Goal: Information Seeking & Learning: Check status

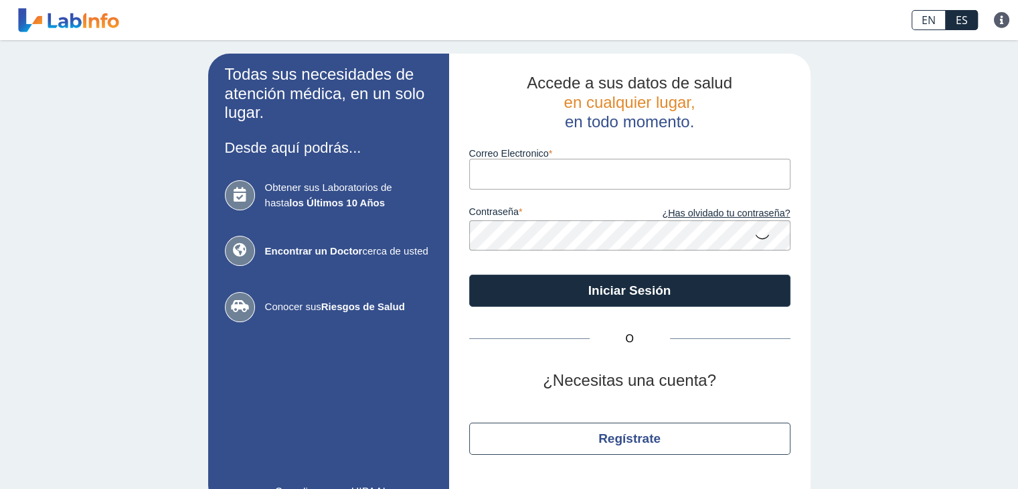
type input "[EMAIL_ADDRESS][DOMAIN_NAME]"
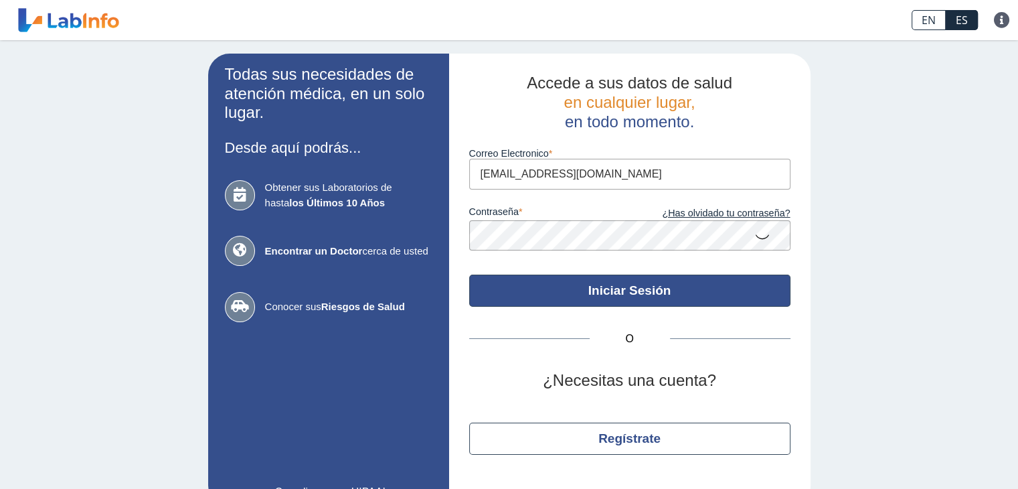
click at [573, 300] on button "Iniciar Sesión" at bounding box center [629, 291] width 321 height 32
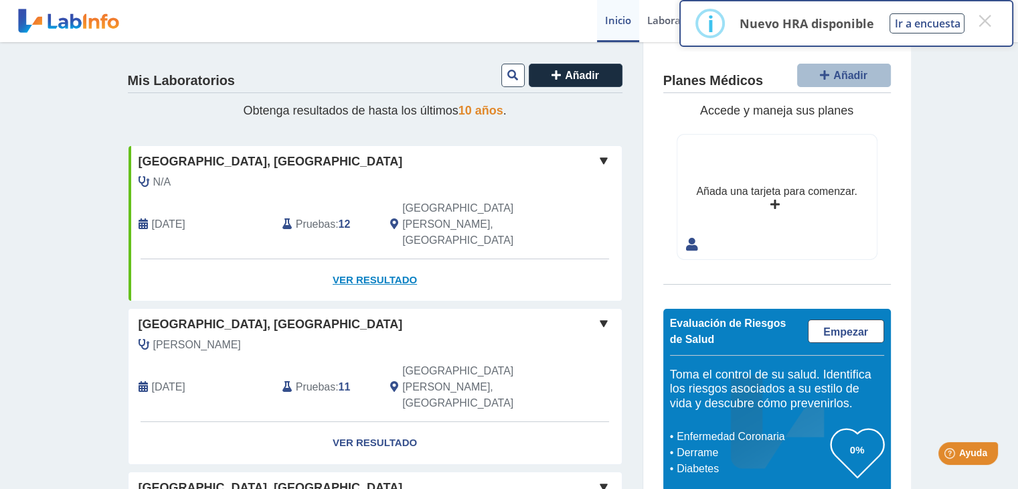
click at [360, 259] on link "Ver Resultado" at bounding box center [375, 280] width 493 height 42
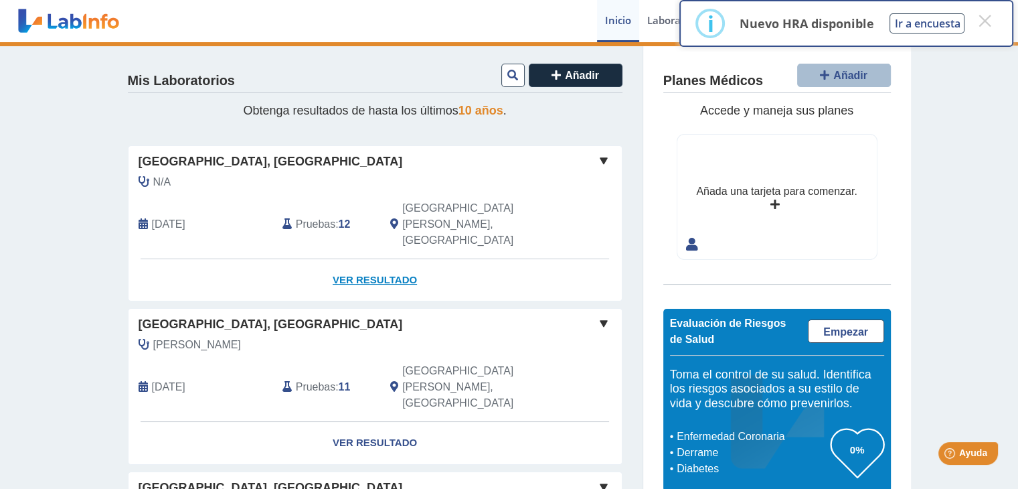
click at [374, 259] on link "Ver Resultado" at bounding box center [375, 280] width 493 height 42
click at [986, 25] on button "×" at bounding box center [985, 21] width 24 height 24
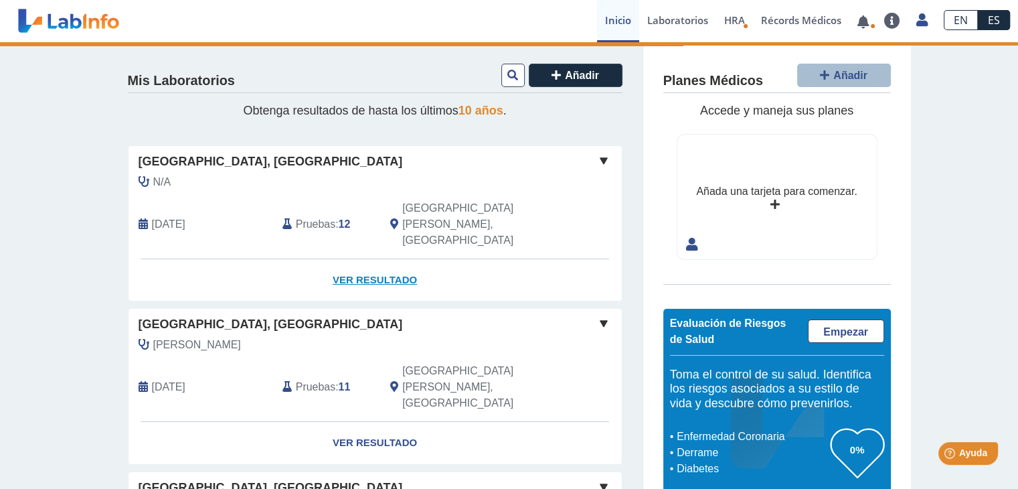
click at [384, 259] on link "Ver Resultado" at bounding box center [375, 280] width 493 height 42
click at [339, 218] on b "12" at bounding box center [345, 223] width 12 height 11
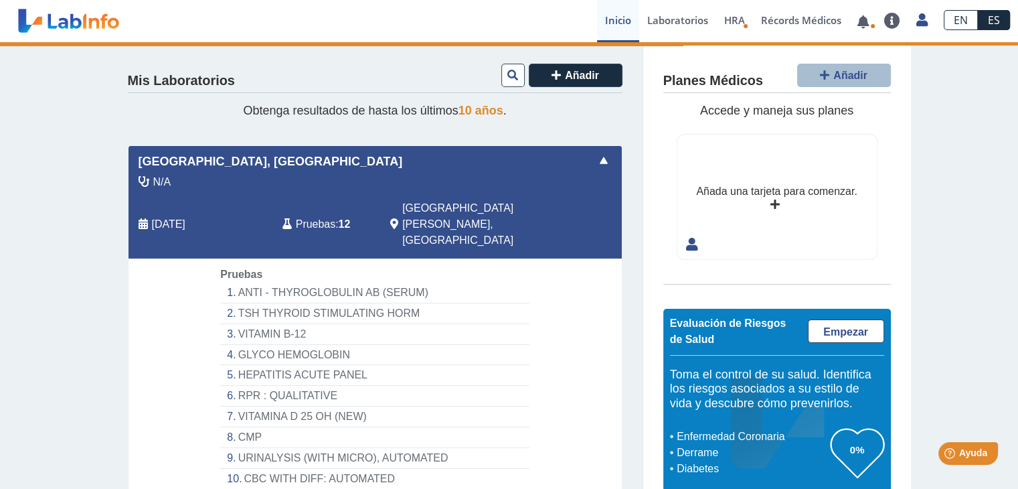
click at [339, 218] on b "12" at bounding box center [345, 223] width 12 height 11
click at [186, 198] on div "N/A [DATE] Pruebas : 12 [GEOGRAPHIC_DATA][PERSON_NAME], [GEOGRAPHIC_DATA]" at bounding box center [345, 216] width 453 height 84
drag, startPoint x: 1006, startPoint y: 172, endPoint x: 1004, endPoint y: 197, distance: 24.9
drag, startPoint x: 1004, startPoint y: 197, endPoint x: 1007, endPoint y: 220, distance: 23.0
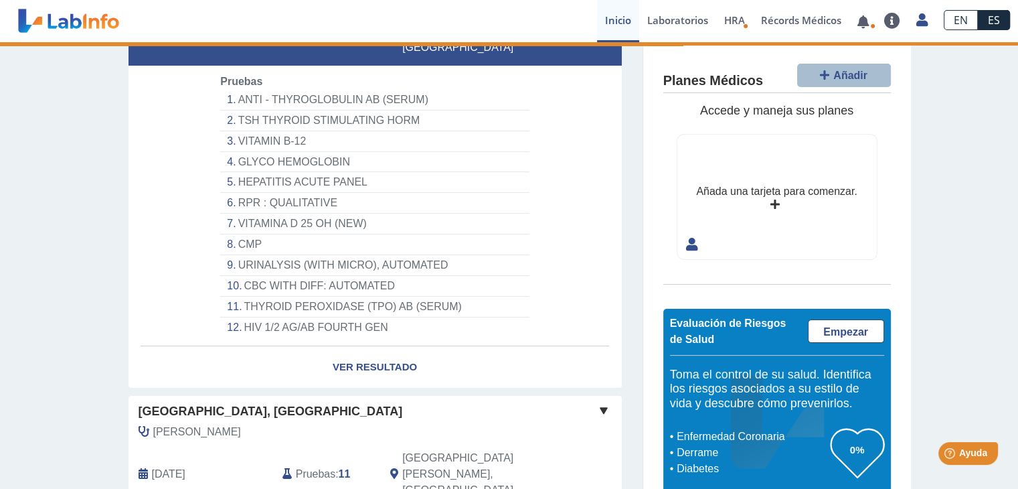
scroll to position [216, 0]
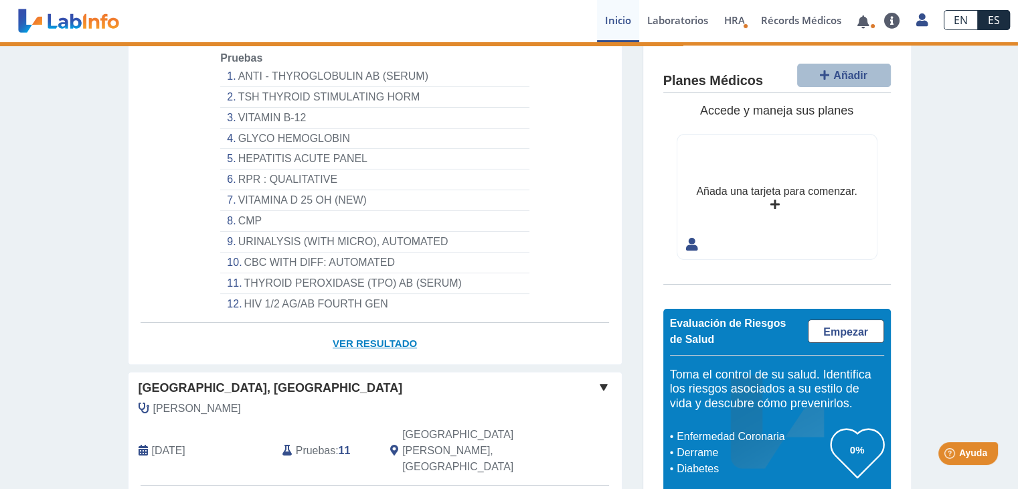
click at [393, 323] on link "Ver Resultado" at bounding box center [375, 344] width 493 height 42
click at [623, 25] on link "Inicio" at bounding box center [618, 21] width 42 height 42
click at [674, 19] on link "Laboratorios" at bounding box center [677, 21] width 77 height 42
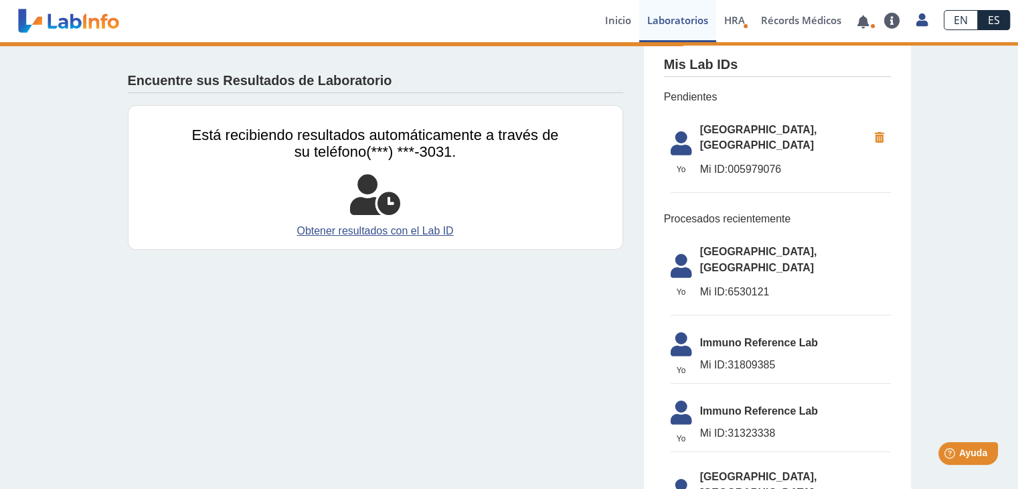
scroll to position [4, 0]
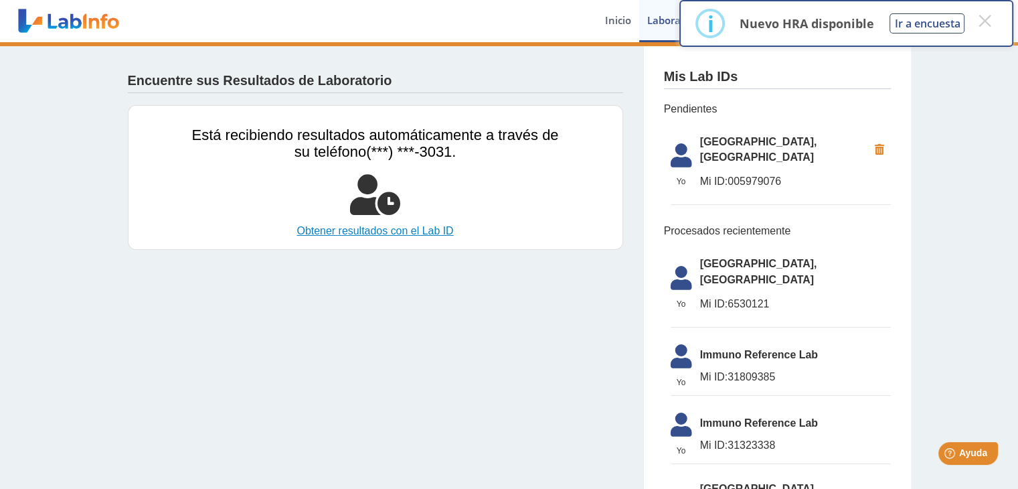
click at [353, 229] on link "Obtener resultados con el Lab ID" at bounding box center [375, 231] width 367 height 16
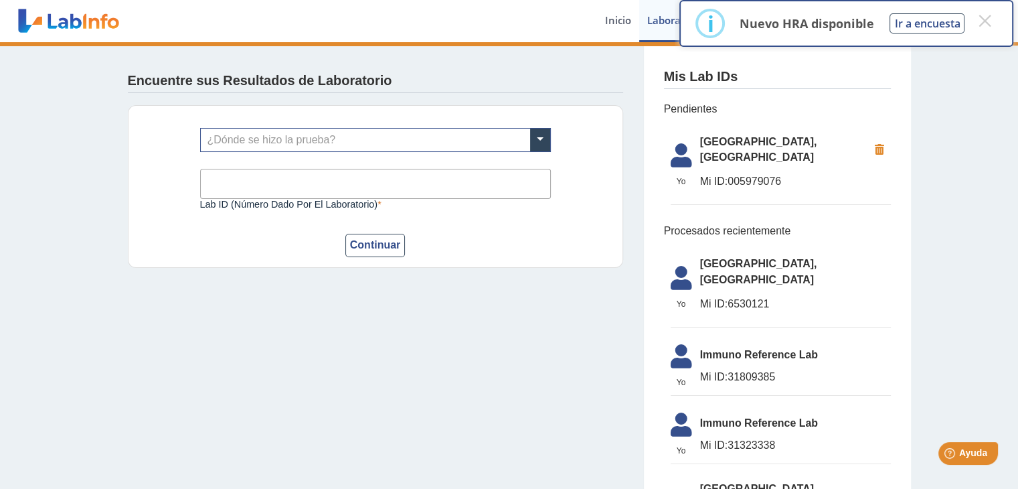
click at [67, 9] on link at bounding box center [68, 20] width 110 height 33
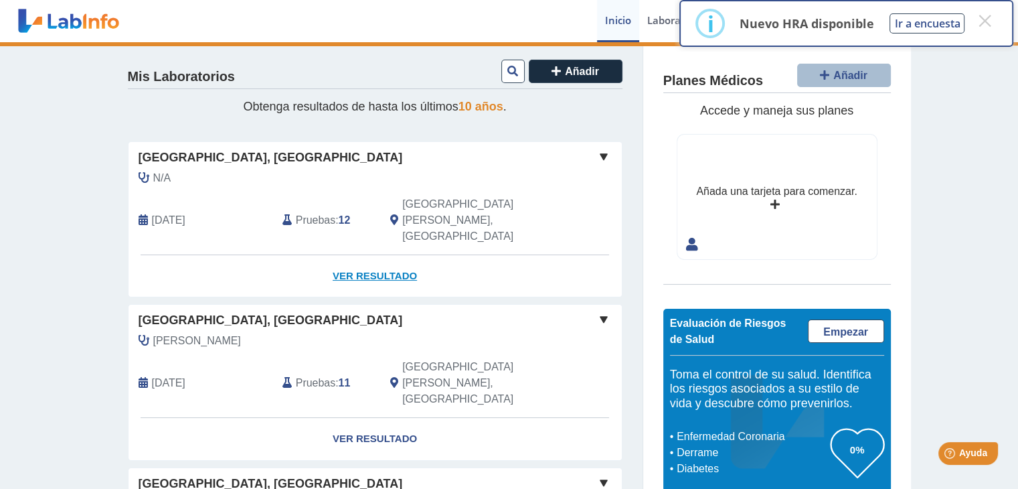
click at [368, 255] on link "Ver Resultado" at bounding box center [375, 276] width 493 height 42
click at [986, 25] on button "×" at bounding box center [985, 21] width 24 height 24
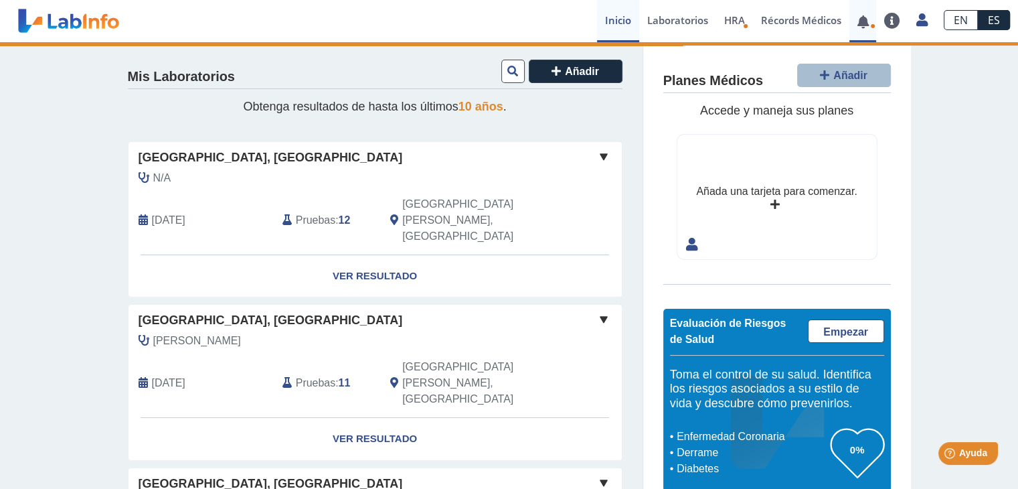
click at [868, 25] on link at bounding box center [863, 22] width 27 height 10
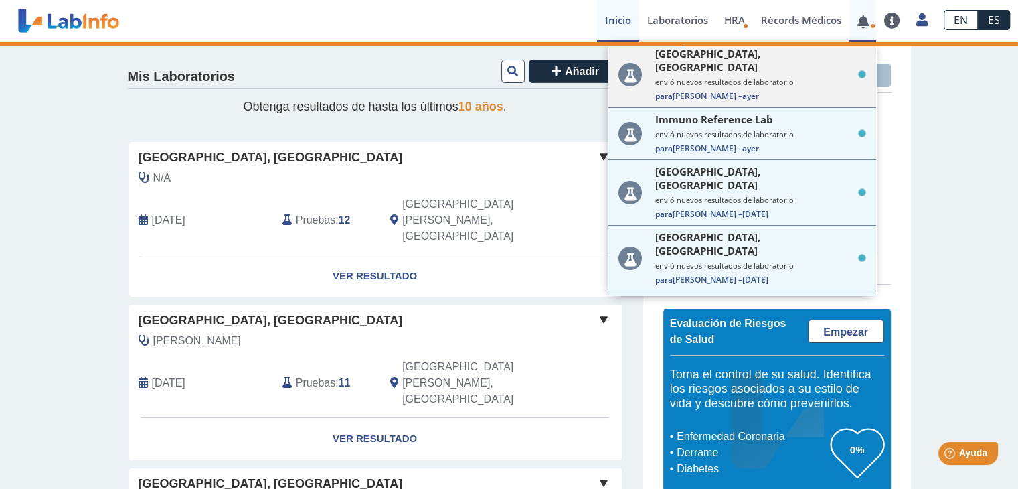
click at [768, 90] on span "Para [PERSON_NAME] – [DATE]" at bounding box center [761, 95] width 211 height 11
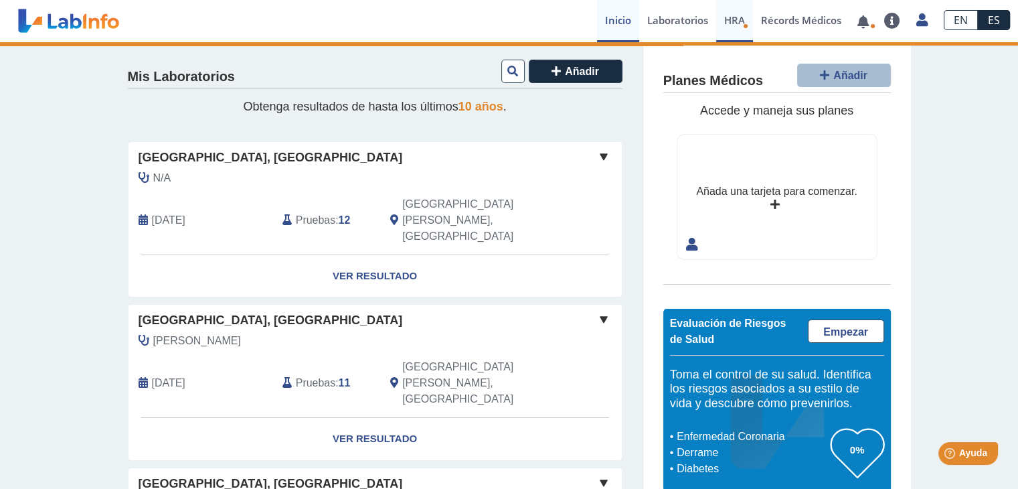
click at [737, 19] on span "HRA" at bounding box center [734, 19] width 21 height 13
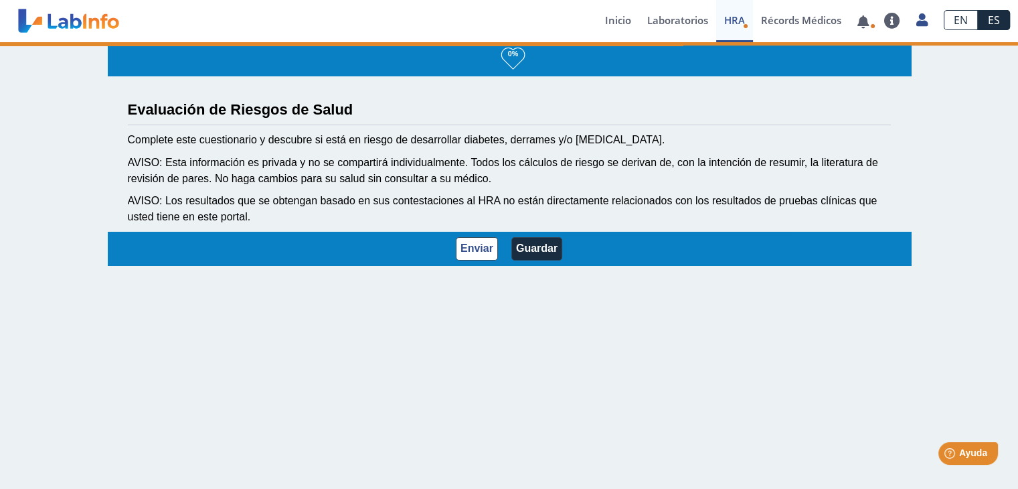
scroll to position [1, 0]
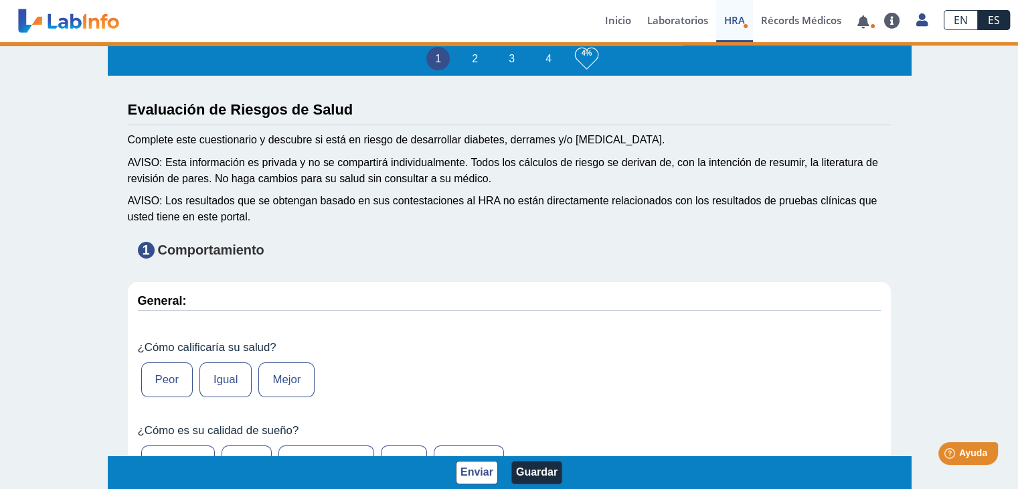
type input "[PERSON_NAME]"
type input "[DATE]"
select select
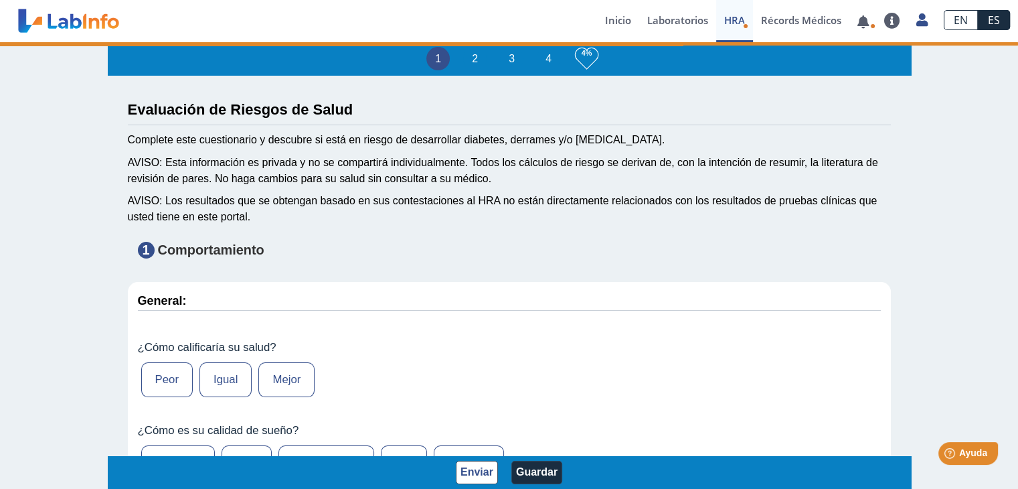
select select
click at [866, 22] on link at bounding box center [863, 22] width 27 height 10
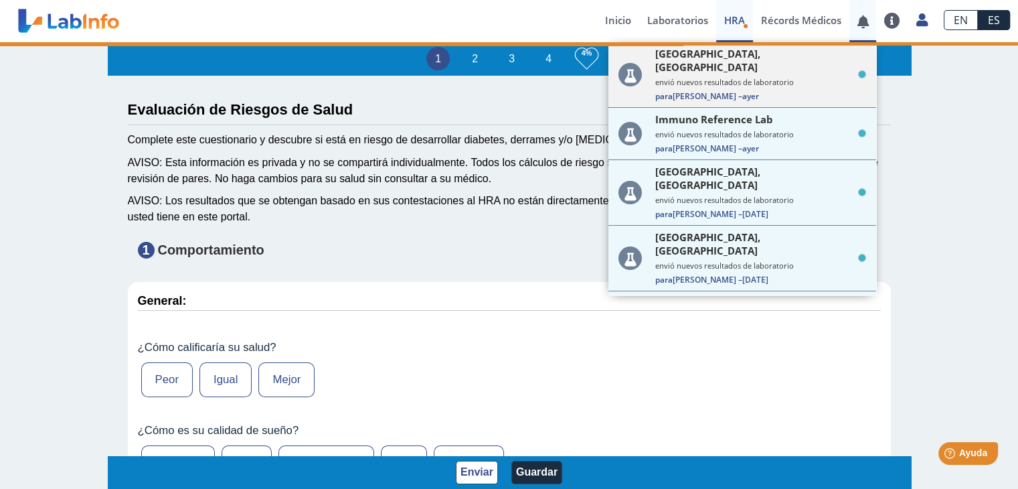
click at [769, 88] on div "[GEOGRAPHIC_DATA], [PERSON_NAME] envió nuevos resultados de laboratorio Para [P…" at bounding box center [743, 75] width 268 height 66
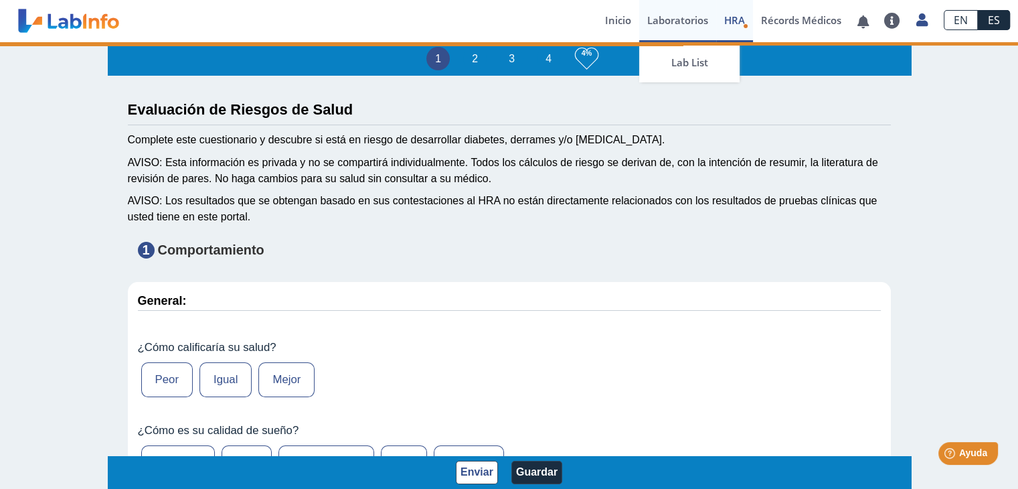
click at [694, 25] on link "Laboratorios" at bounding box center [677, 21] width 77 height 42
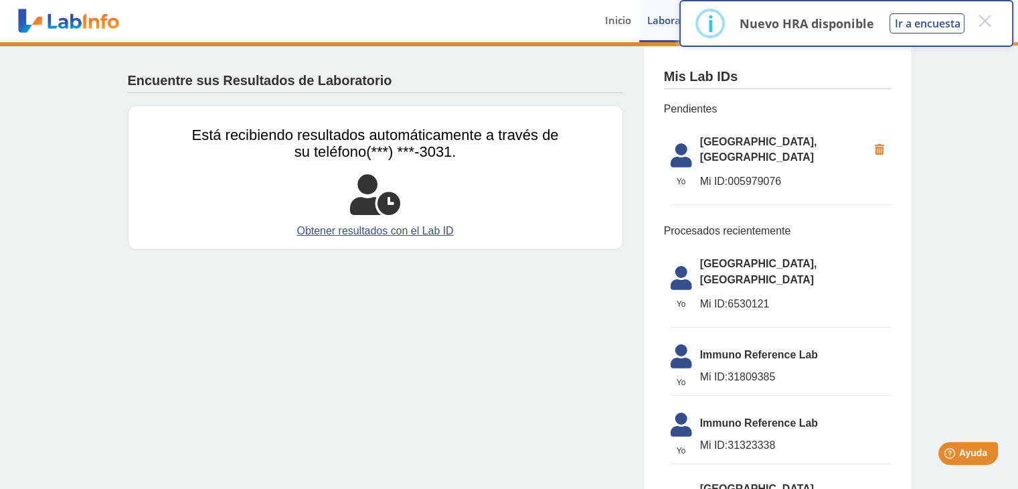
scroll to position [1, 0]
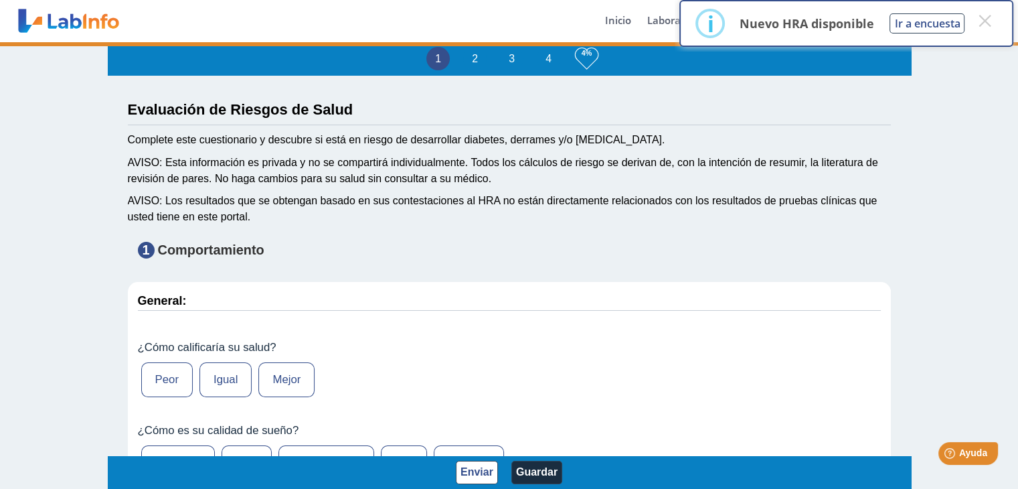
scroll to position [4, 0]
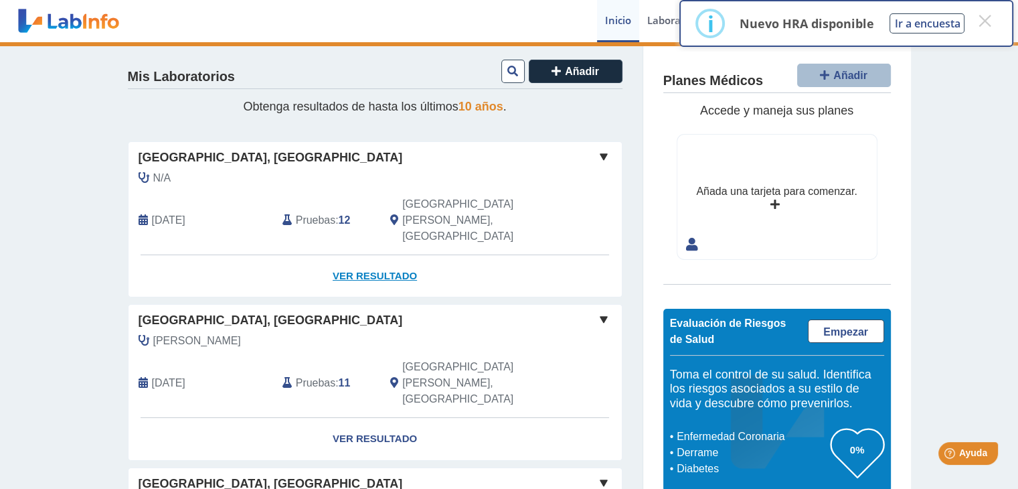
click at [396, 255] on link "Ver Resultado" at bounding box center [375, 276] width 493 height 42
click at [983, 25] on button "×" at bounding box center [985, 21] width 24 height 24
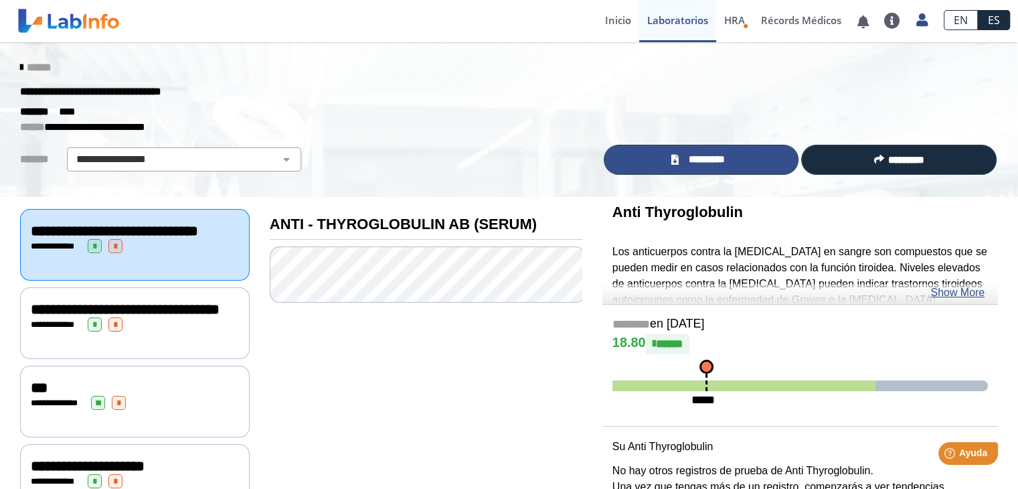
click at [651, 163] on link "*********" at bounding box center [702, 160] width 196 height 30
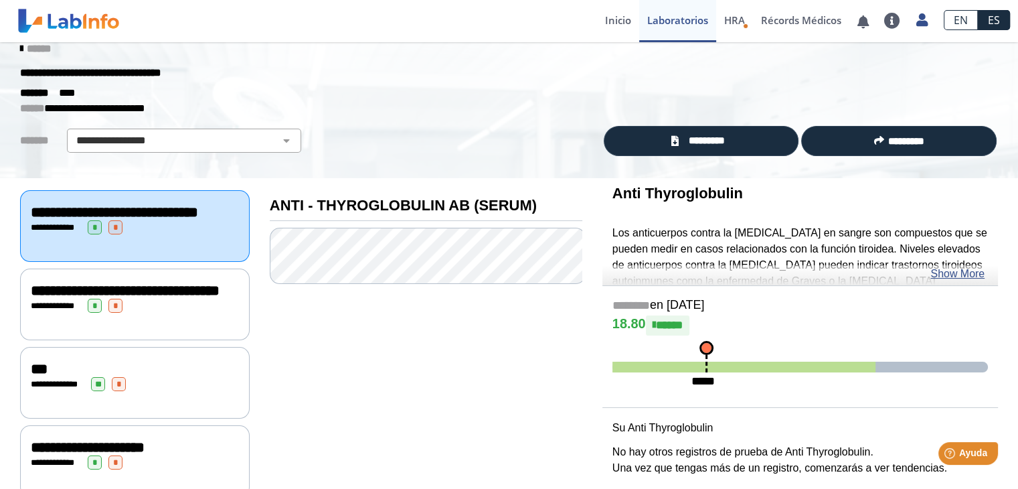
scroll to position [14, 0]
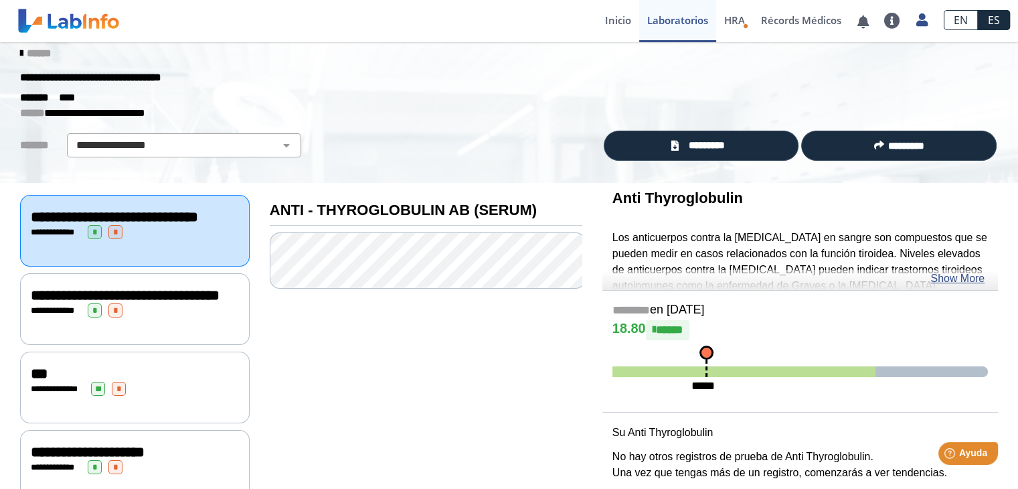
click at [165, 256] on div "**********" at bounding box center [135, 231] width 230 height 72
click at [48, 236] on span "**********" at bounding box center [55, 232] width 37 height 9
click at [70, 214] on span "**********" at bounding box center [114, 217] width 167 height 15
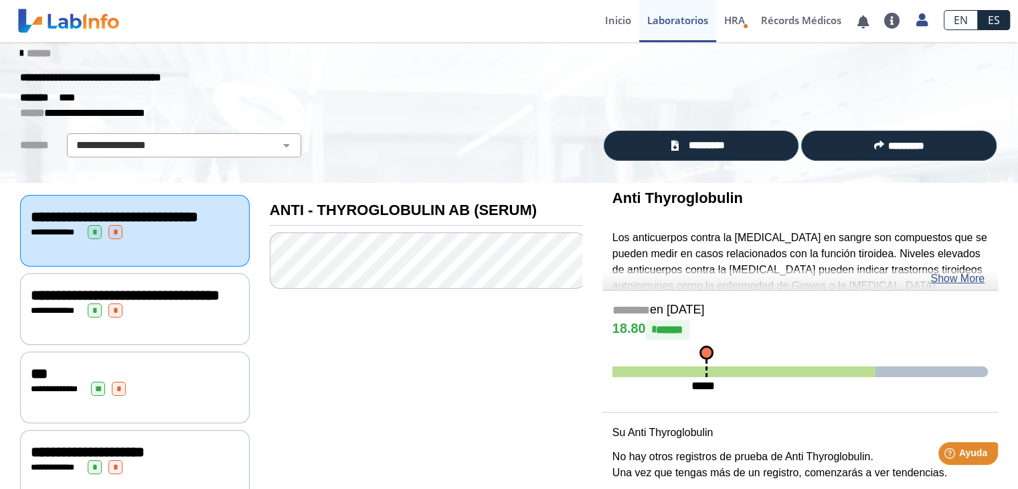
click at [70, 315] on span "**********" at bounding box center [55, 310] width 37 height 9
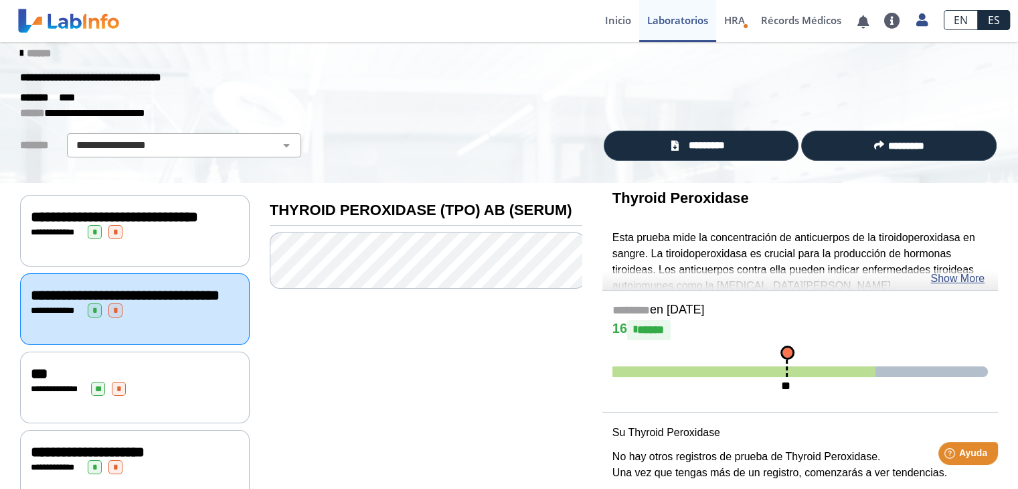
click at [75, 303] on span "**********" at bounding box center [125, 295] width 189 height 15
click at [839, 370] on span at bounding box center [744, 371] width 263 height 11
click at [941, 277] on link "Show More" at bounding box center [958, 279] width 54 height 16
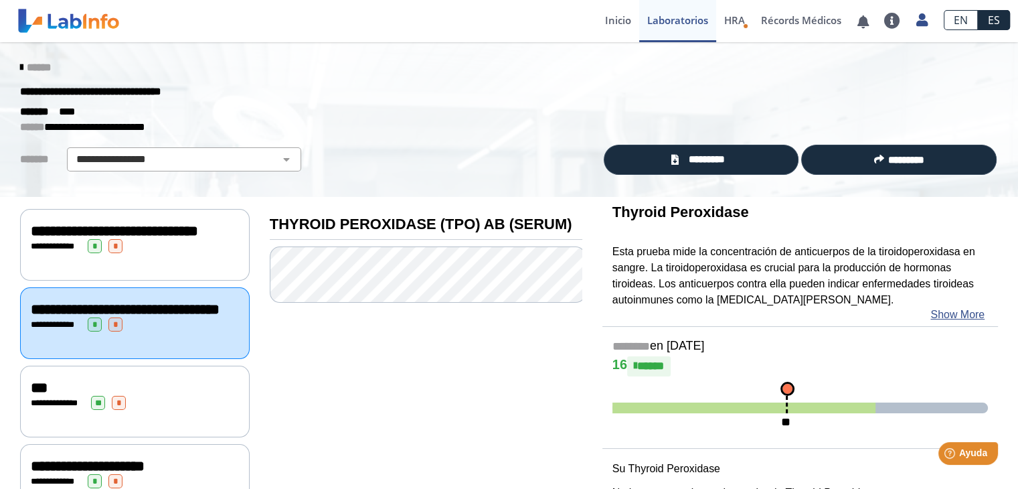
click at [100, 410] on span "**" at bounding box center [98, 403] width 14 height 14
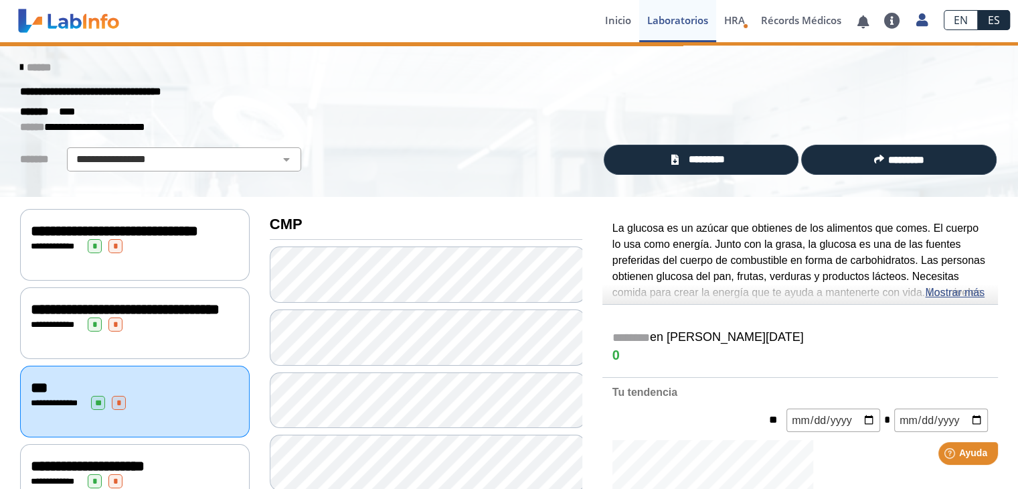
click at [100, 410] on span "**" at bounding box center [98, 403] width 14 height 14
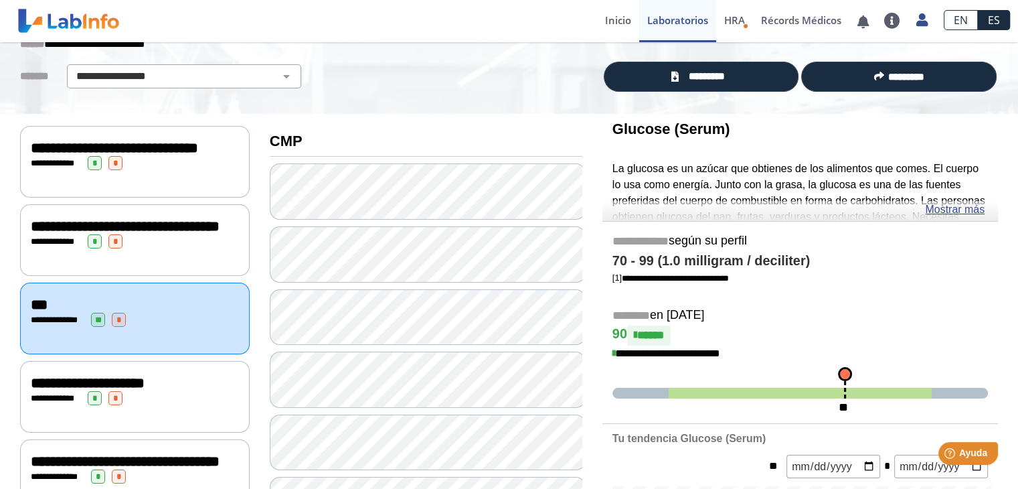
scroll to position [125, 0]
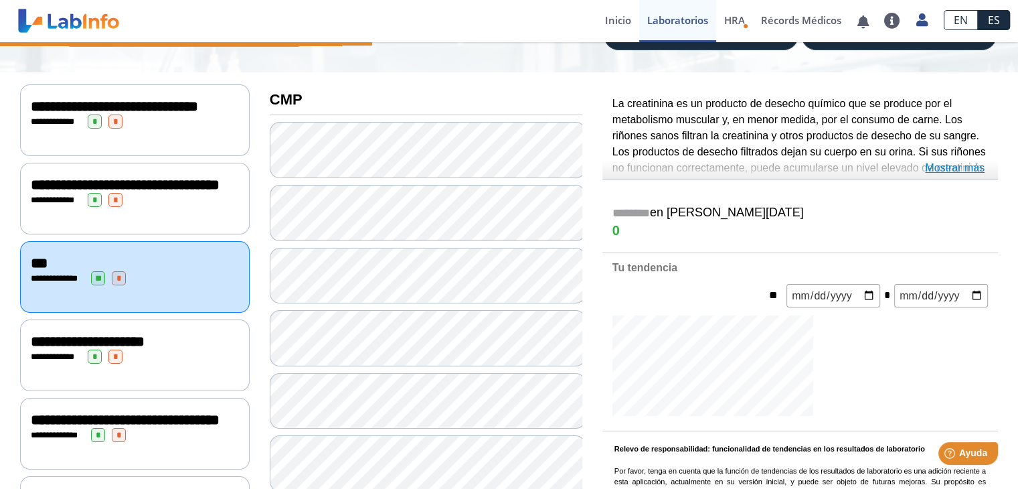
click at [970, 167] on link "Mostrar más" at bounding box center [955, 168] width 60 height 16
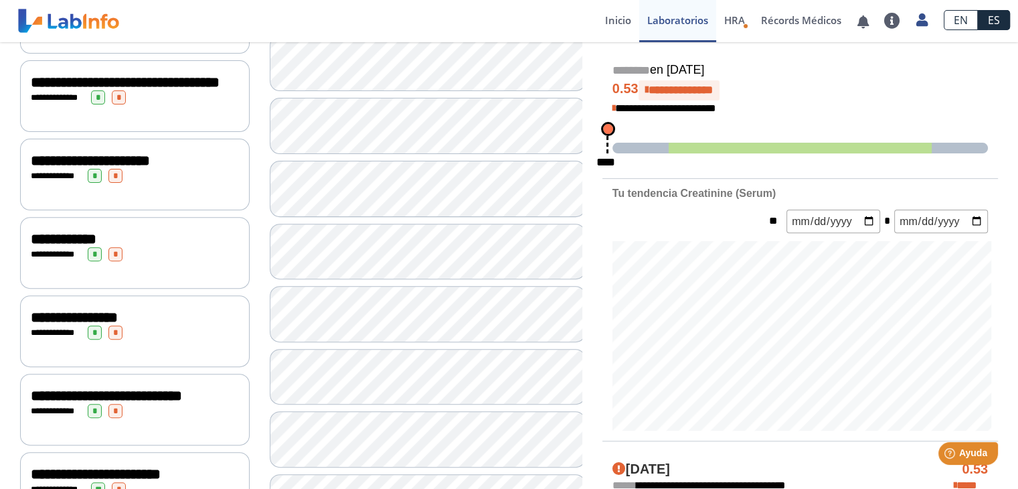
scroll to position [483, 0]
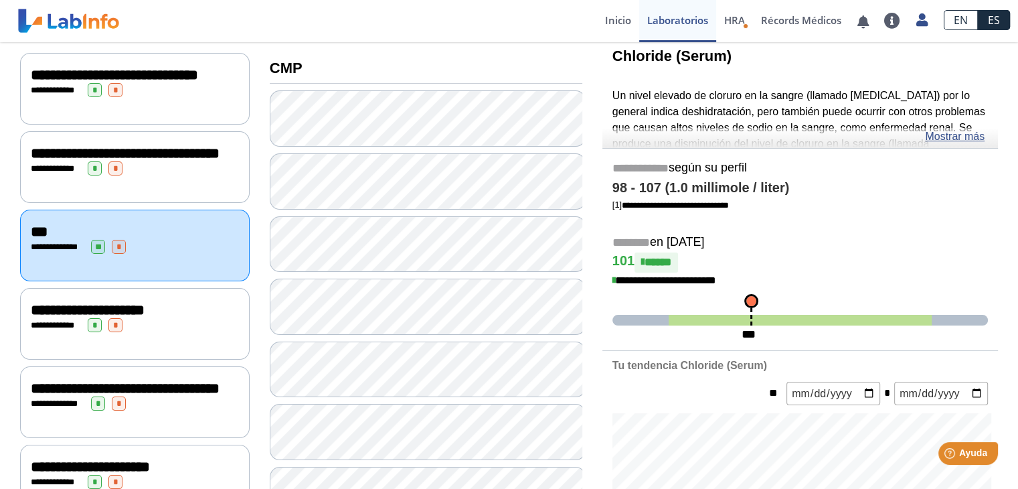
scroll to position [151, 0]
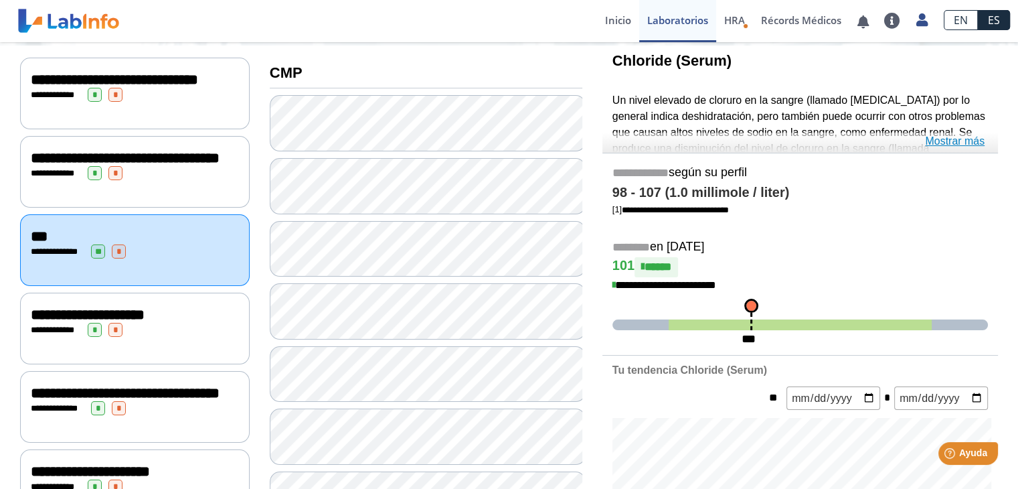
click at [936, 141] on link "Mostrar más" at bounding box center [955, 141] width 60 height 16
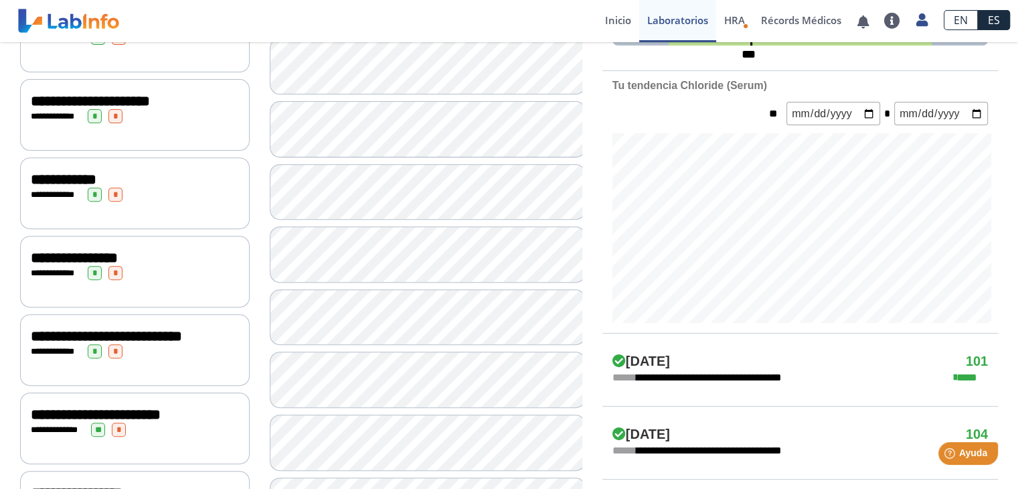
scroll to position [511, 0]
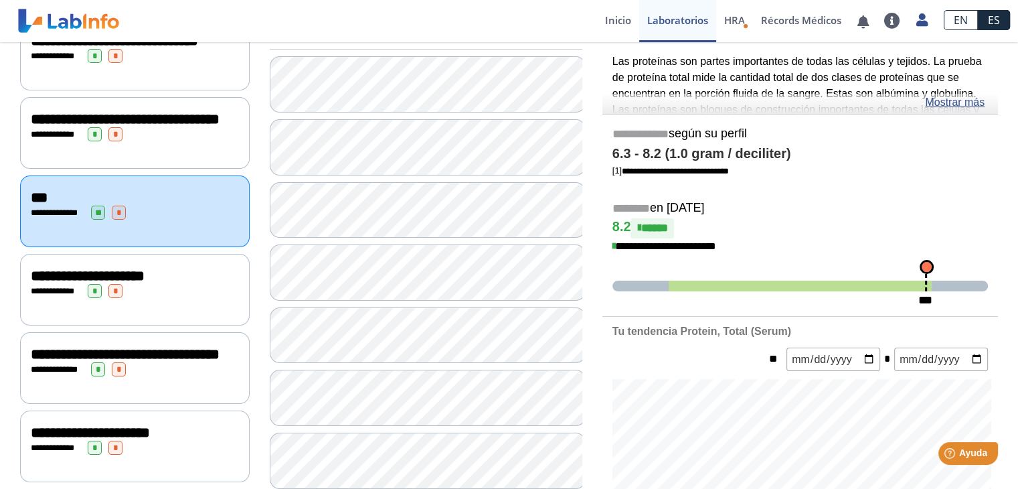
scroll to position [186, 0]
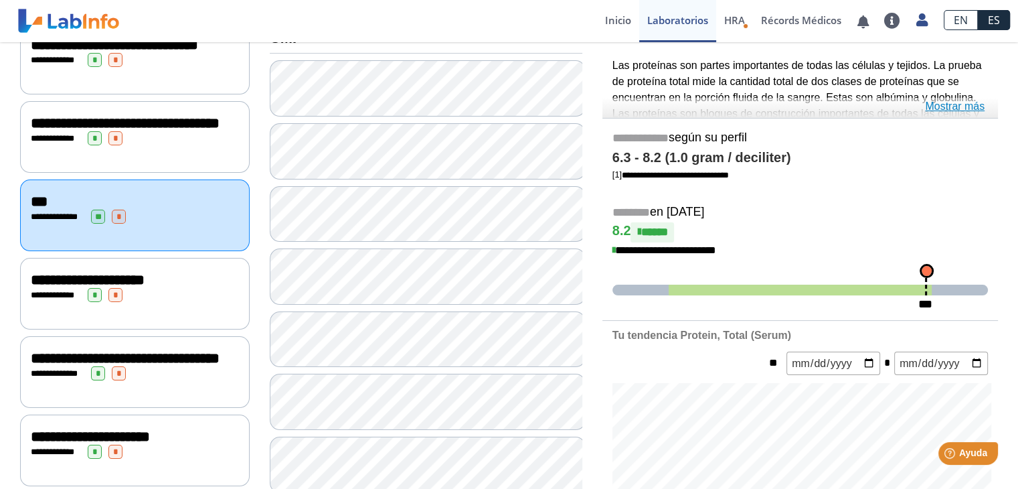
click at [973, 102] on link "Mostrar más" at bounding box center [955, 106] width 60 height 16
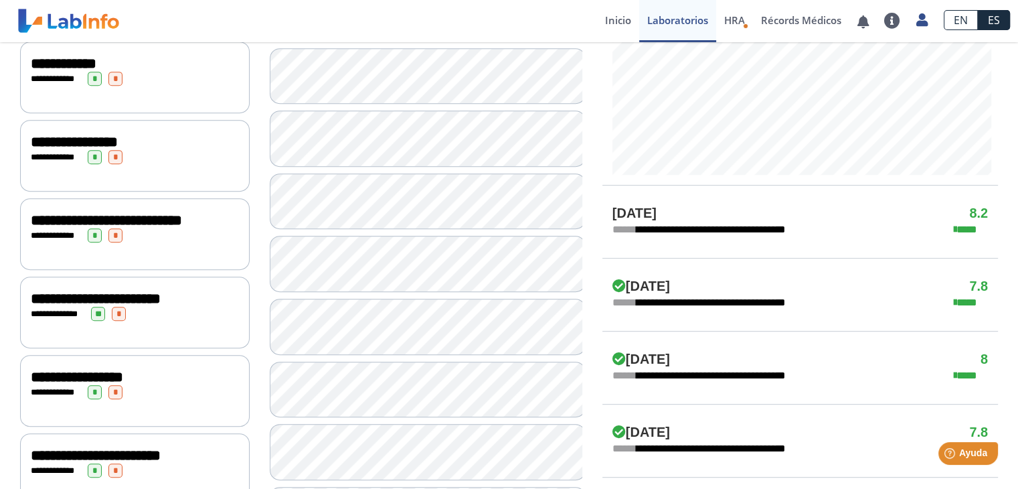
scroll to position [632, 0]
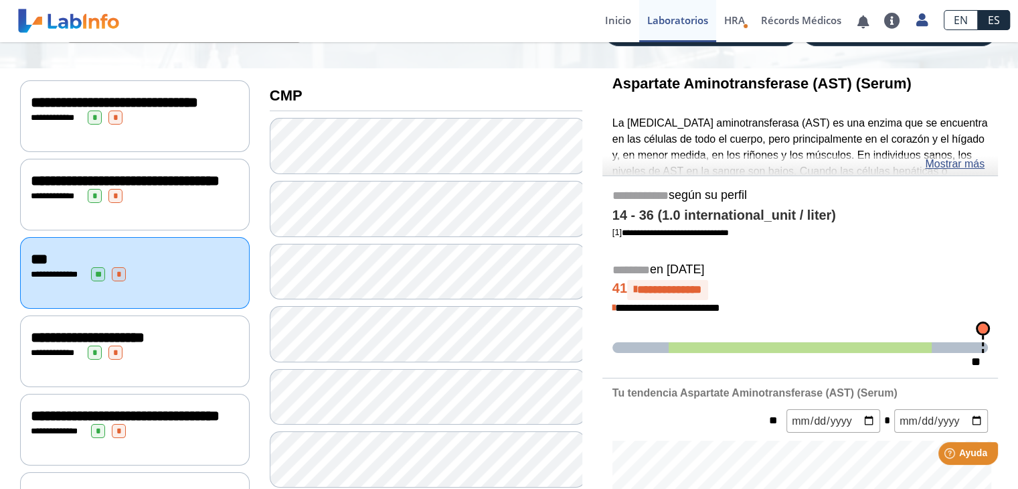
scroll to position [123, 0]
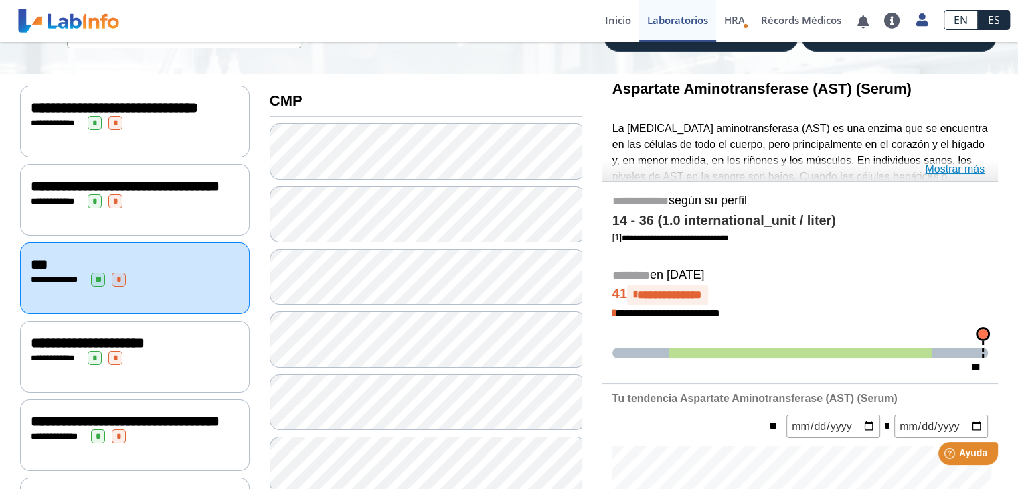
click at [966, 169] on link "Mostrar más" at bounding box center [955, 169] width 60 height 16
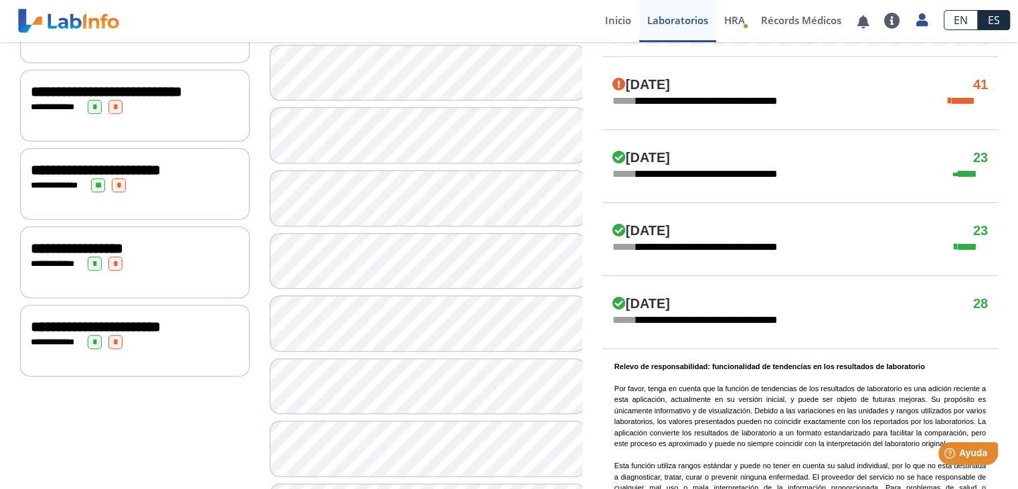
scroll to position [775, 0]
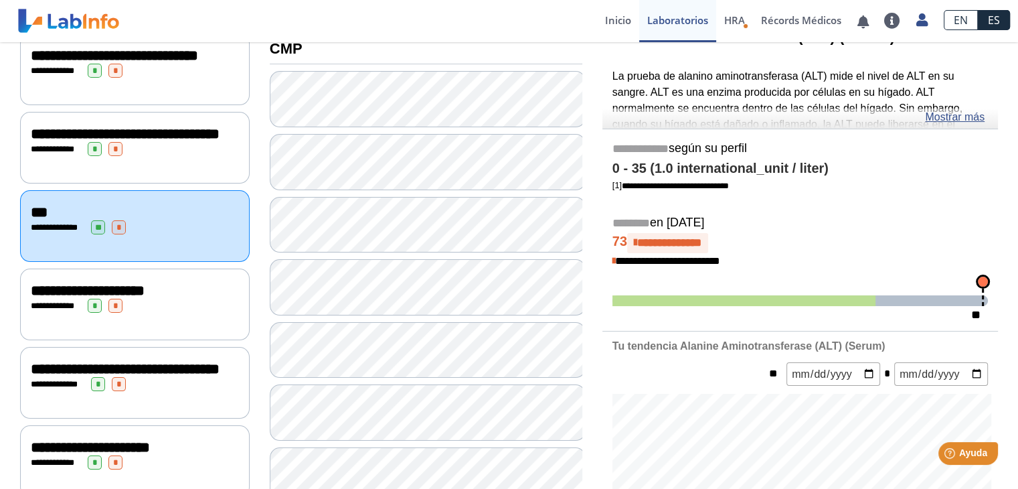
scroll to position [165, 0]
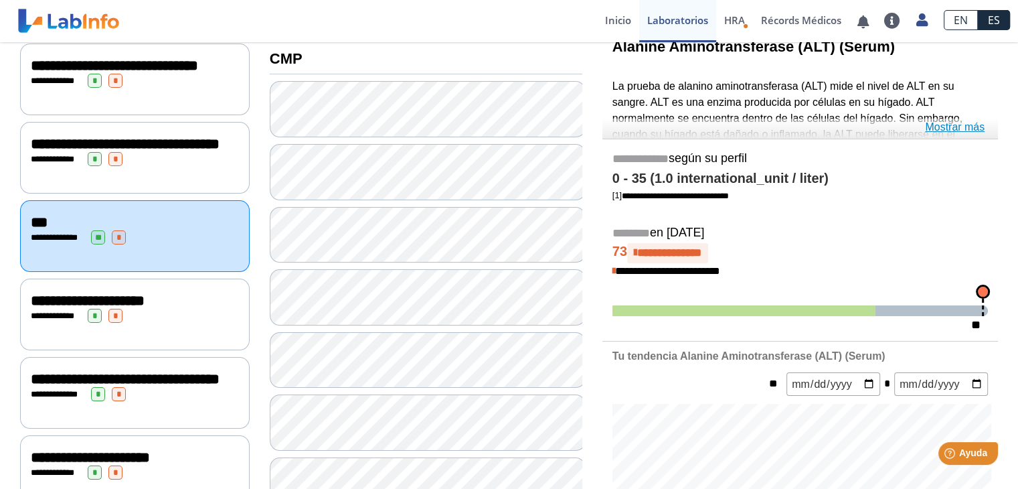
click at [970, 127] on link "Mostrar más" at bounding box center [955, 127] width 60 height 16
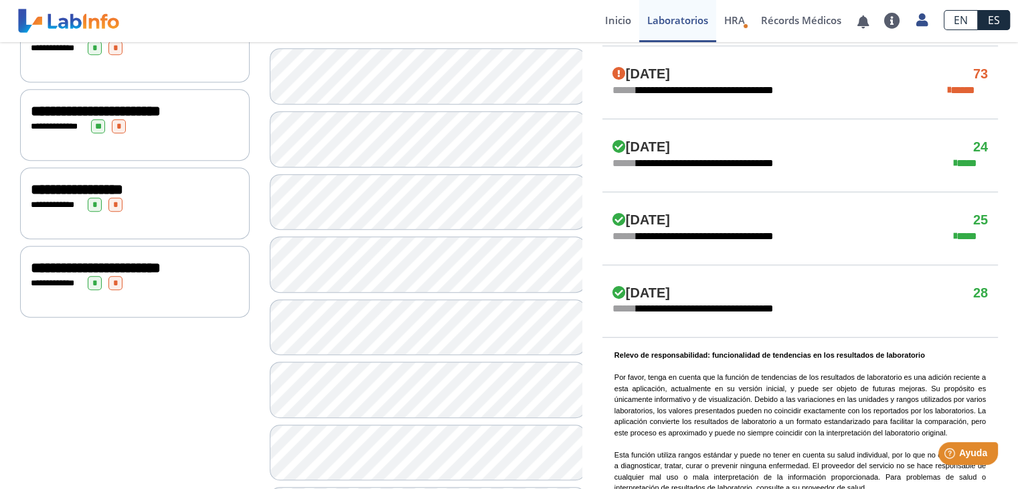
scroll to position [815, 0]
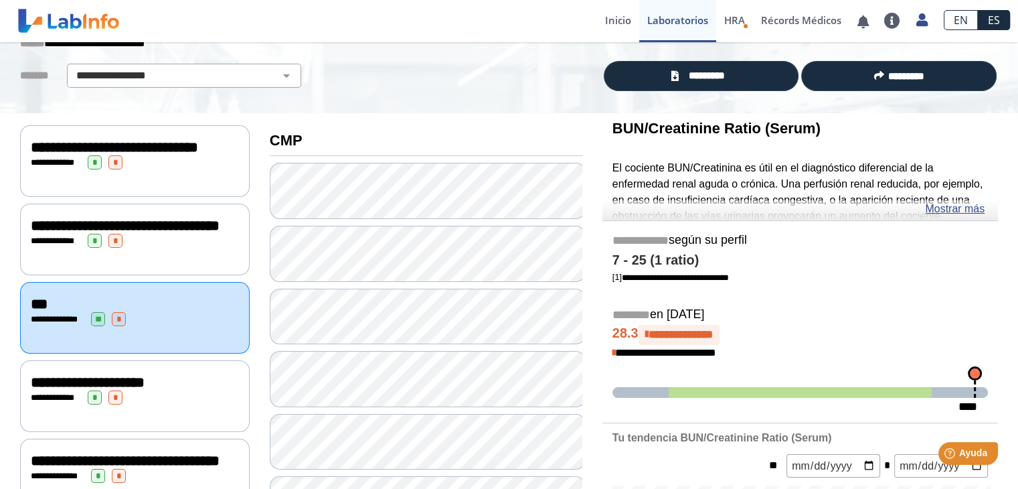
scroll to position [60, 0]
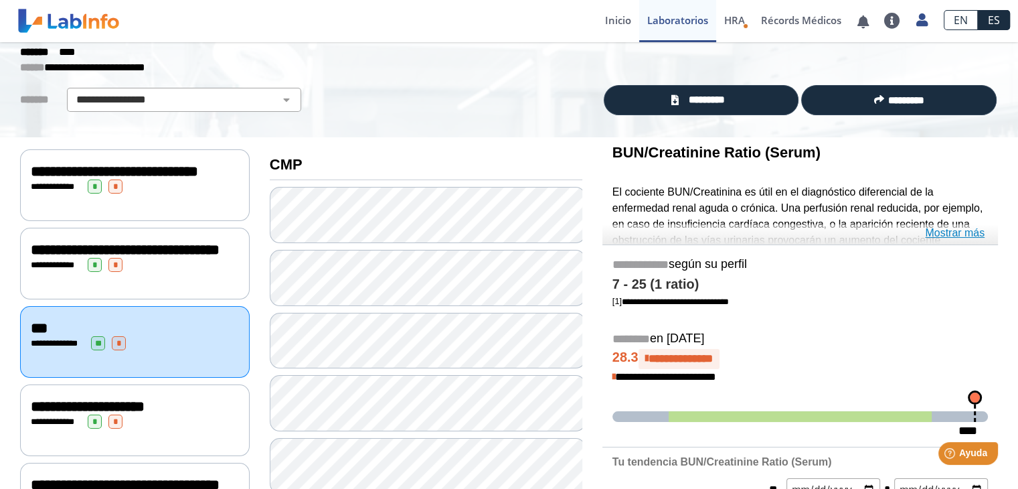
click at [953, 231] on link "Mostrar más" at bounding box center [955, 233] width 60 height 16
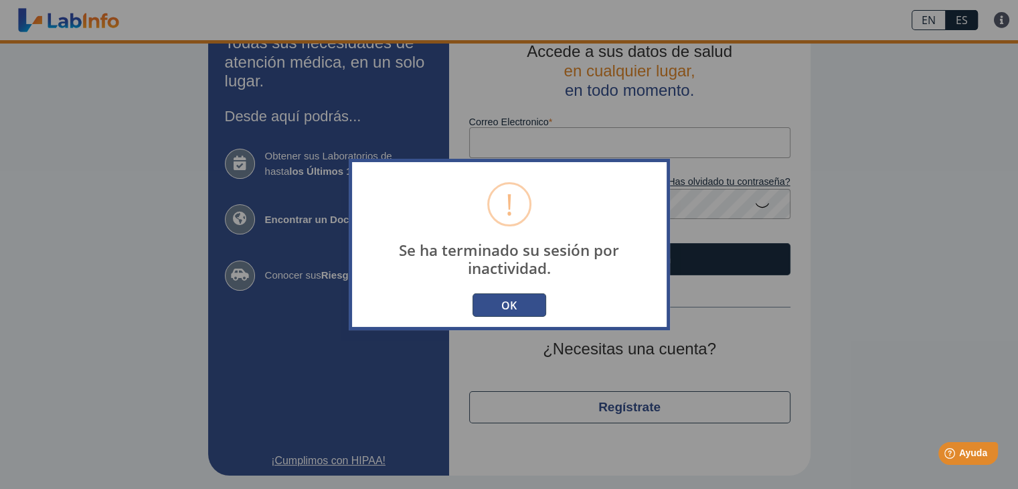
scroll to position [31, 0]
type input "[EMAIL_ADDRESS][DOMAIN_NAME]"
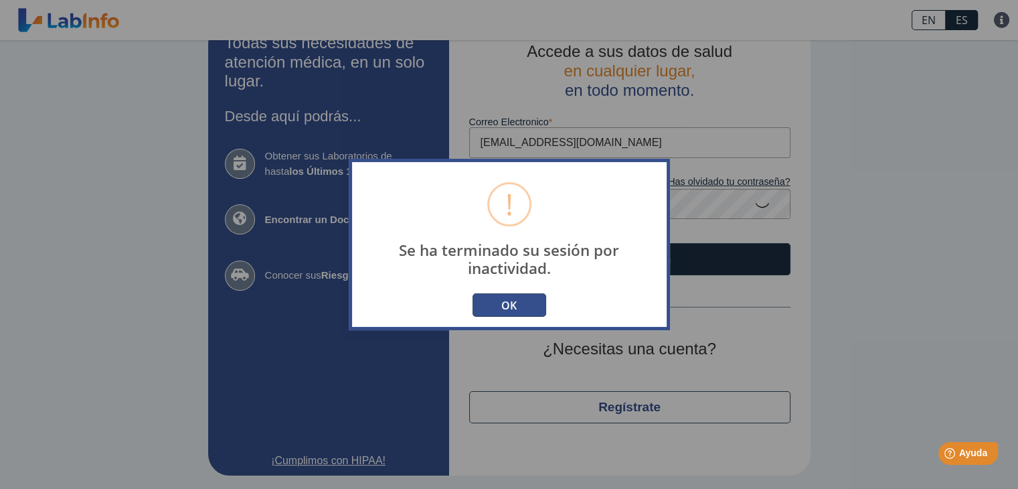
click at [528, 306] on button "OK" at bounding box center [510, 304] width 74 height 23
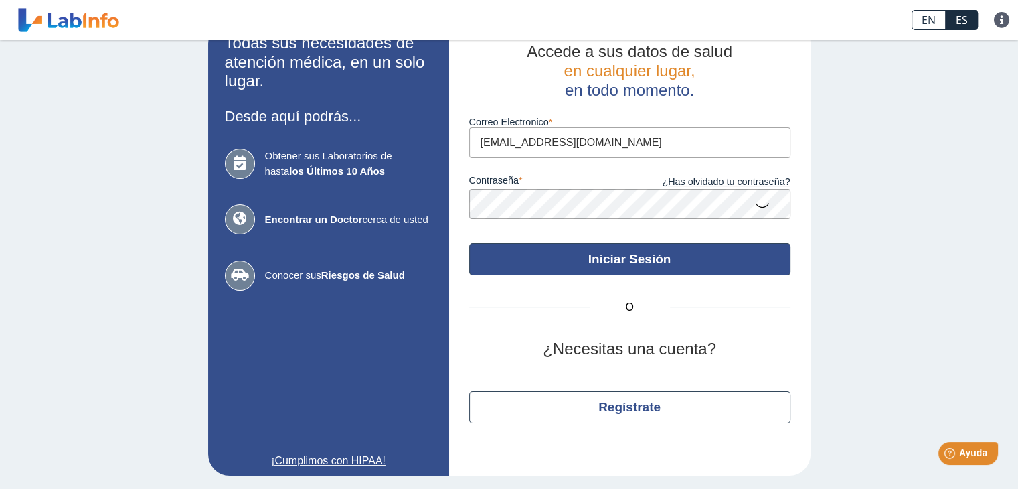
click at [597, 265] on button "Iniciar Sesión" at bounding box center [629, 259] width 321 height 32
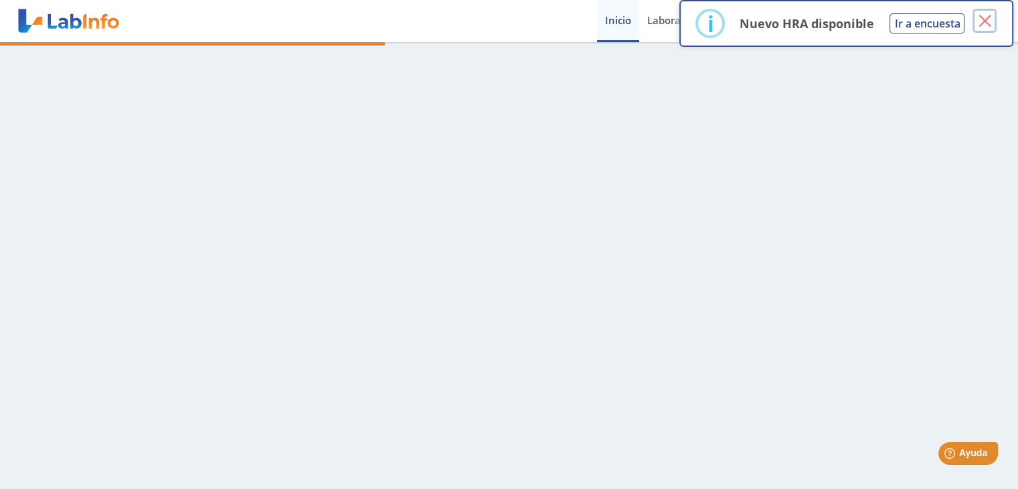
click at [988, 21] on button "×" at bounding box center [985, 21] width 24 height 24
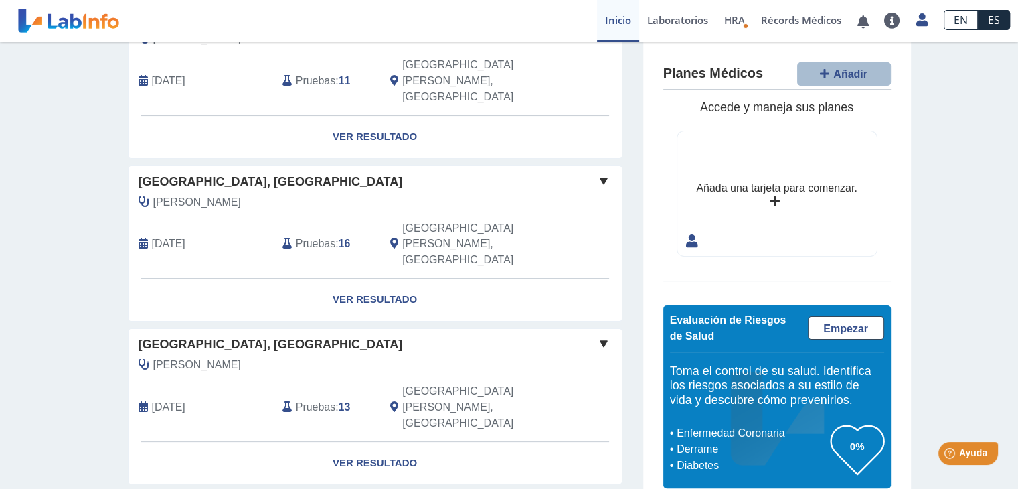
scroll to position [347, 0]
